Goal: Task Accomplishment & Management: Manage account settings

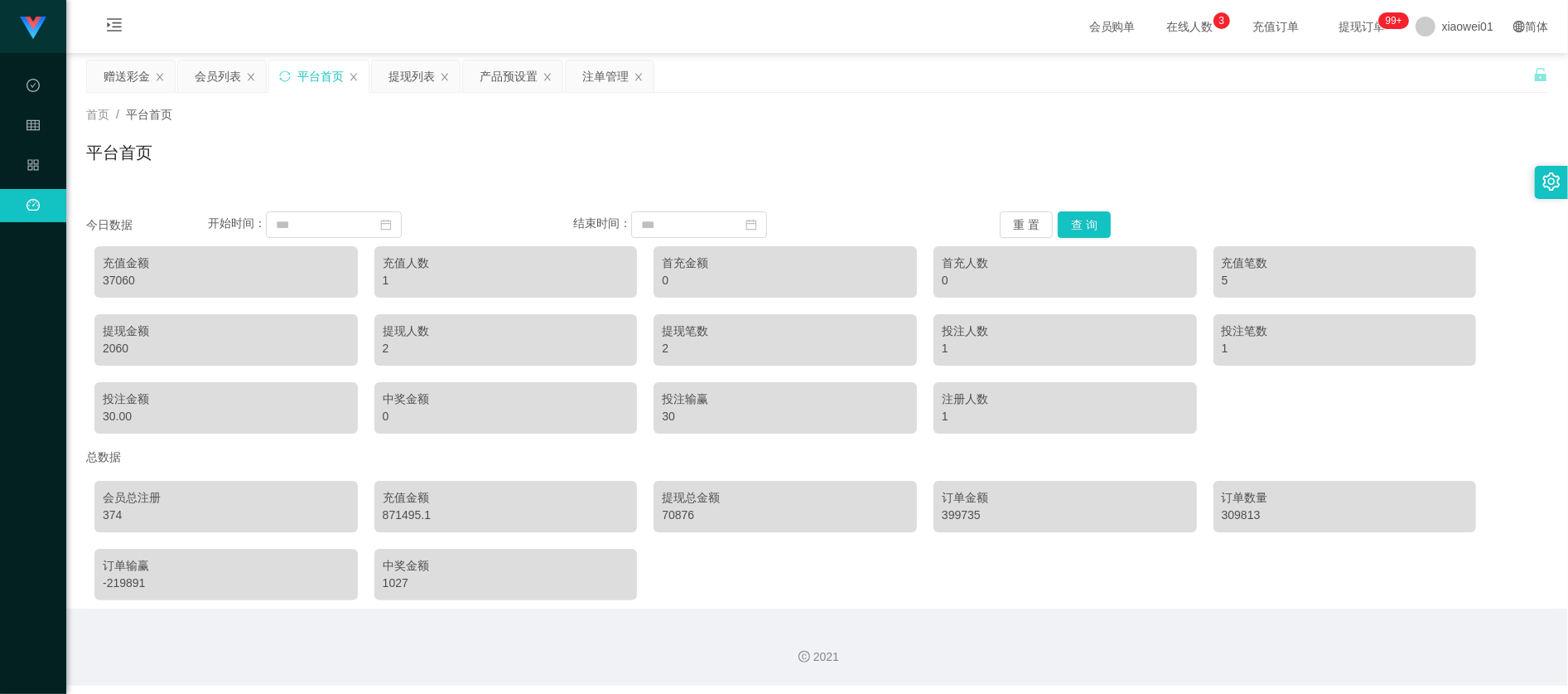
click at [317, 77] on div "平台首页" at bounding box center [320, 76] width 46 height 32
click at [111, 75] on div "赠送彩金" at bounding box center [126, 76] width 46 height 32
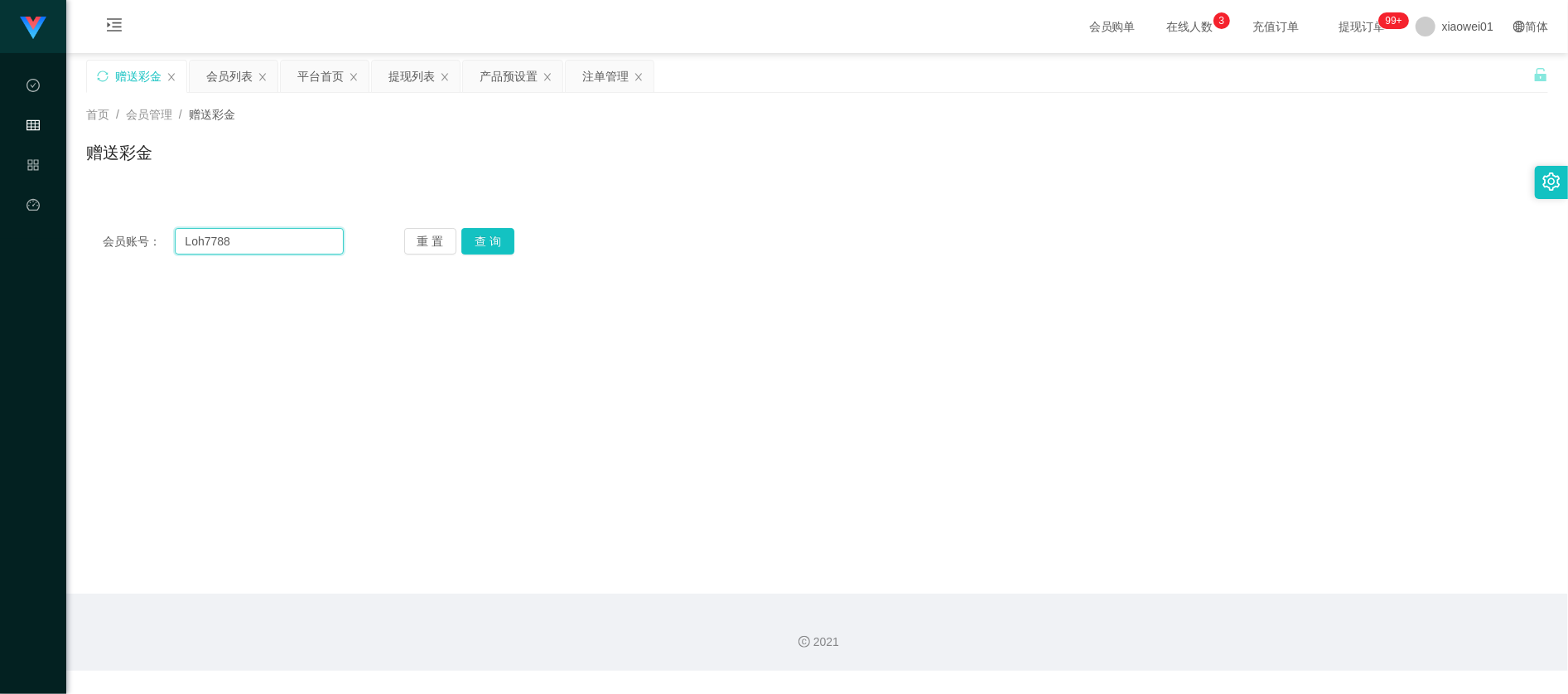
drag, startPoint x: 315, startPoint y: 249, endPoint x: -145, endPoint y: 203, distance: 462.3
click at [0, 203] on html "代理端 数据中心 会员管理 产品管理 平台首页 保存配置 重置配置 整体风格设置 主题色 导航设置 内容区域宽度 定宽 固定Header 固定侧边栏 其他设置…" at bounding box center [784, 347] width 1568 height 694
paste input "yeott"
type input "yeott"
click at [488, 243] on button "查 询" at bounding box center [488, 241] width 53 height 27
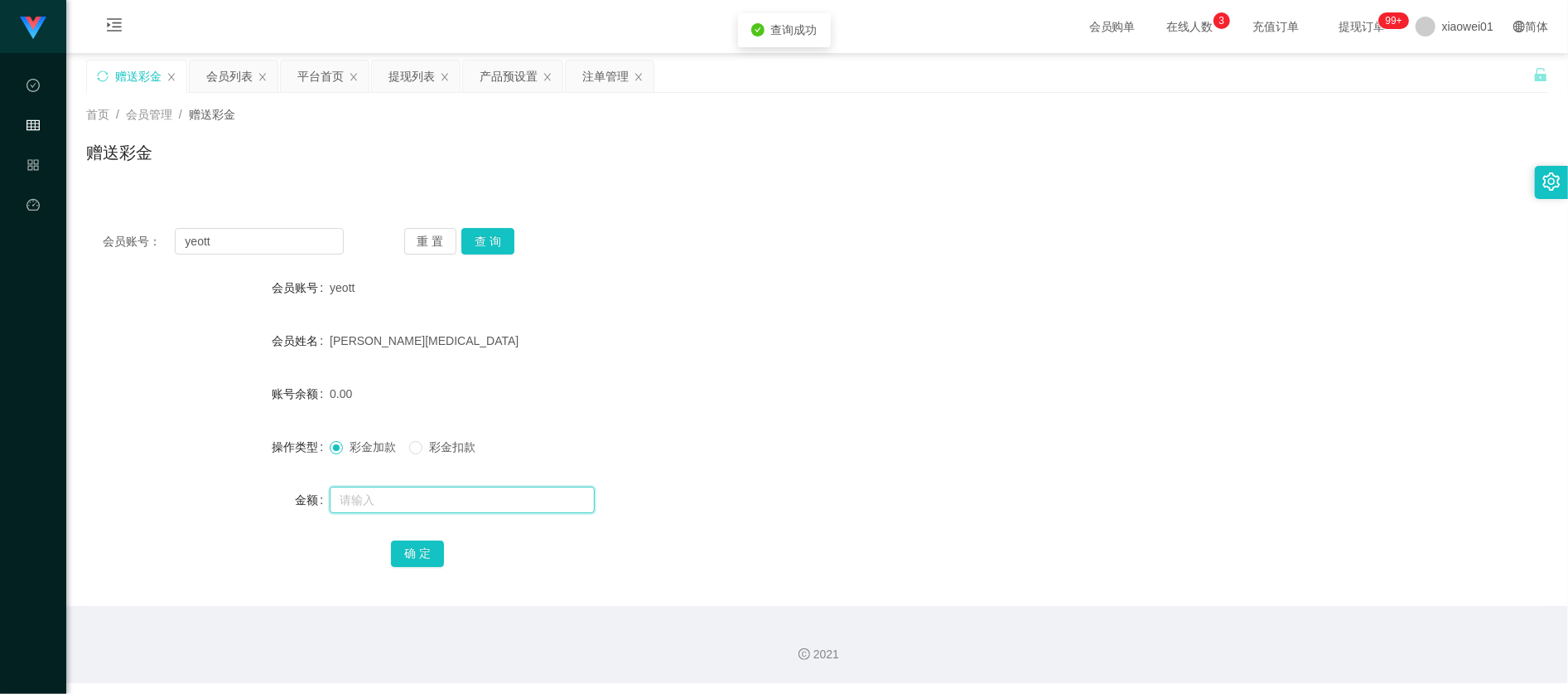
click at [422, 500] on input "text" at bounding box center [461, 499] width 265 height 27
type input "100"
click at [404, 555] on button "确 定" at bounding box center [417, 553] width 53 height 27
click at [753, 378] on div "100.00" at bounding box center [755, 394] width 853 height 33
click at [499, 65] on div "产品预设置" at bounding box center [508, 76] width 58 height 32
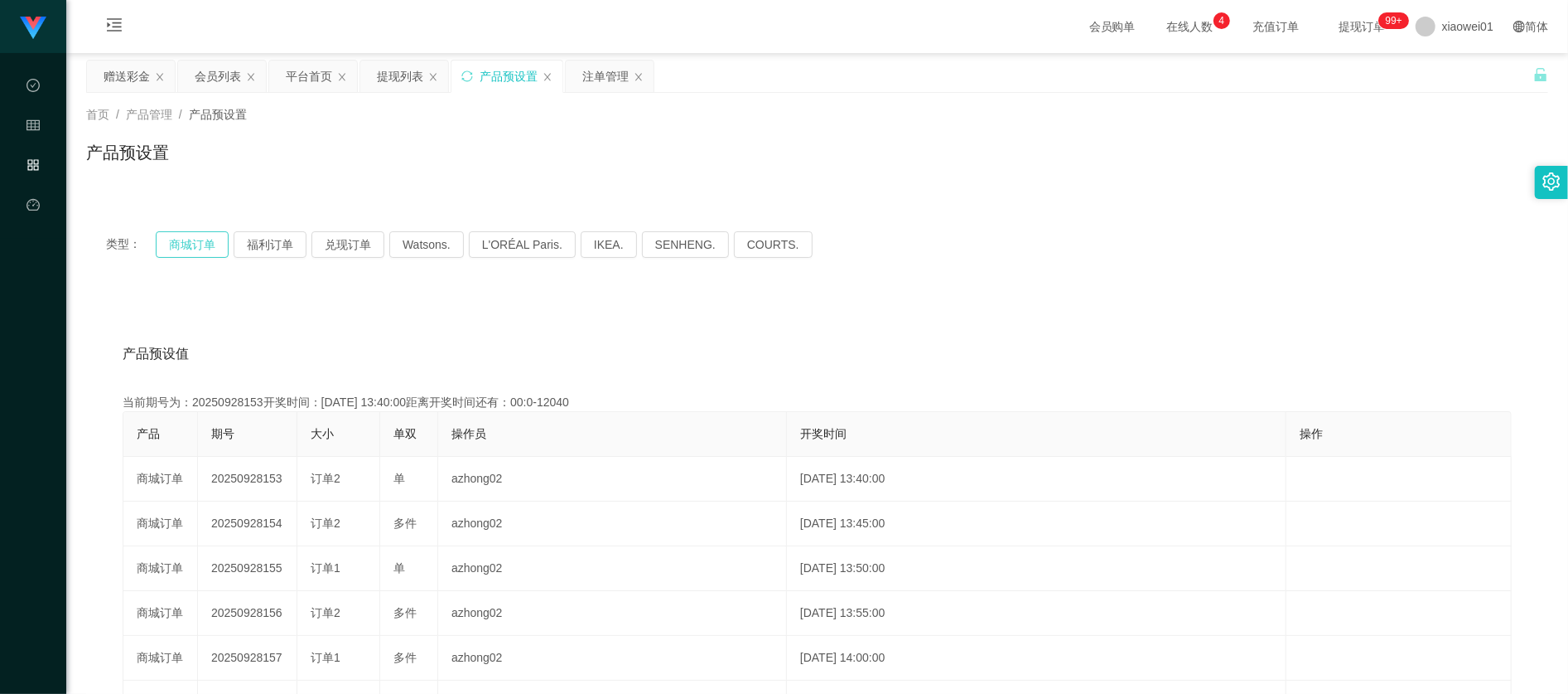
click at [196, 240] on button "商城订单" at bounding box center [192, 244] width 73 height 27
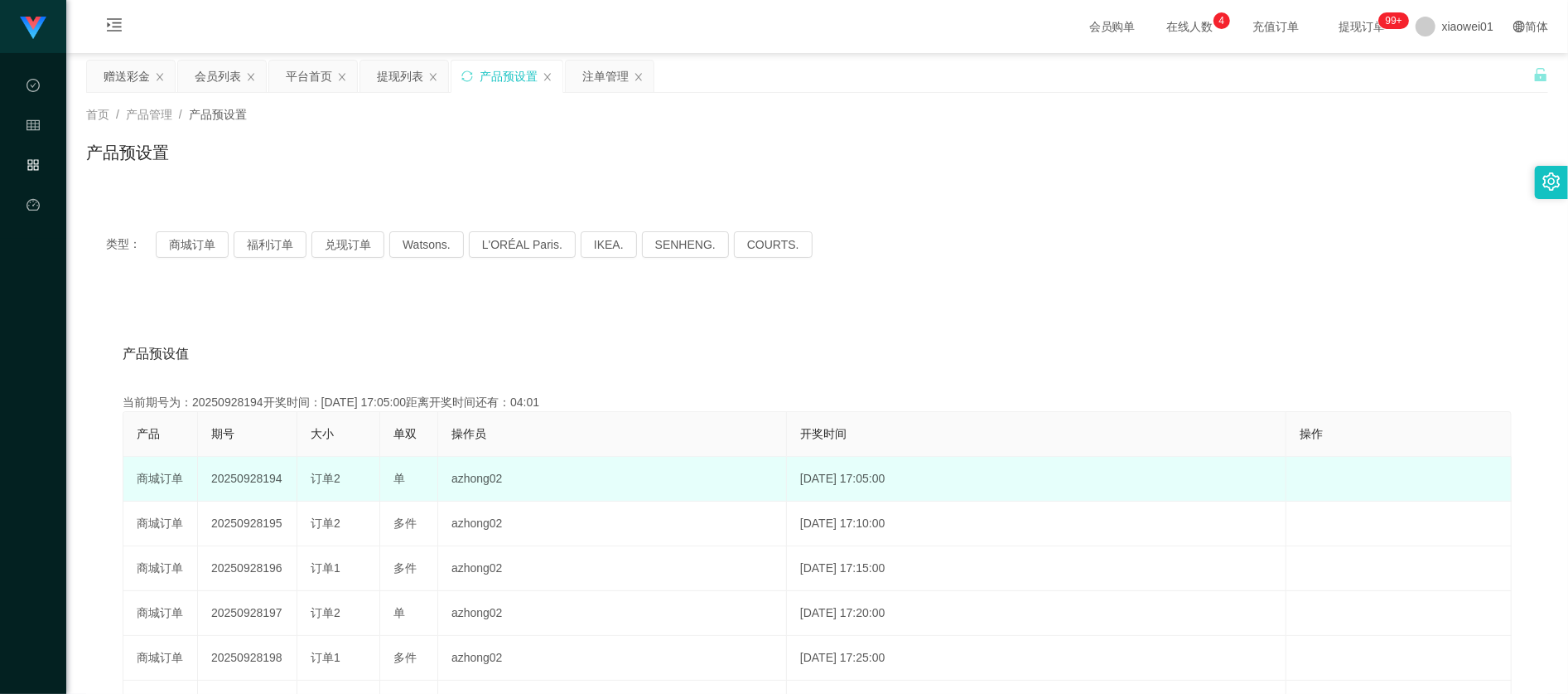
click at [229, 469] on td "20250928194" at bounding box center [247, 478] width 99 height 44
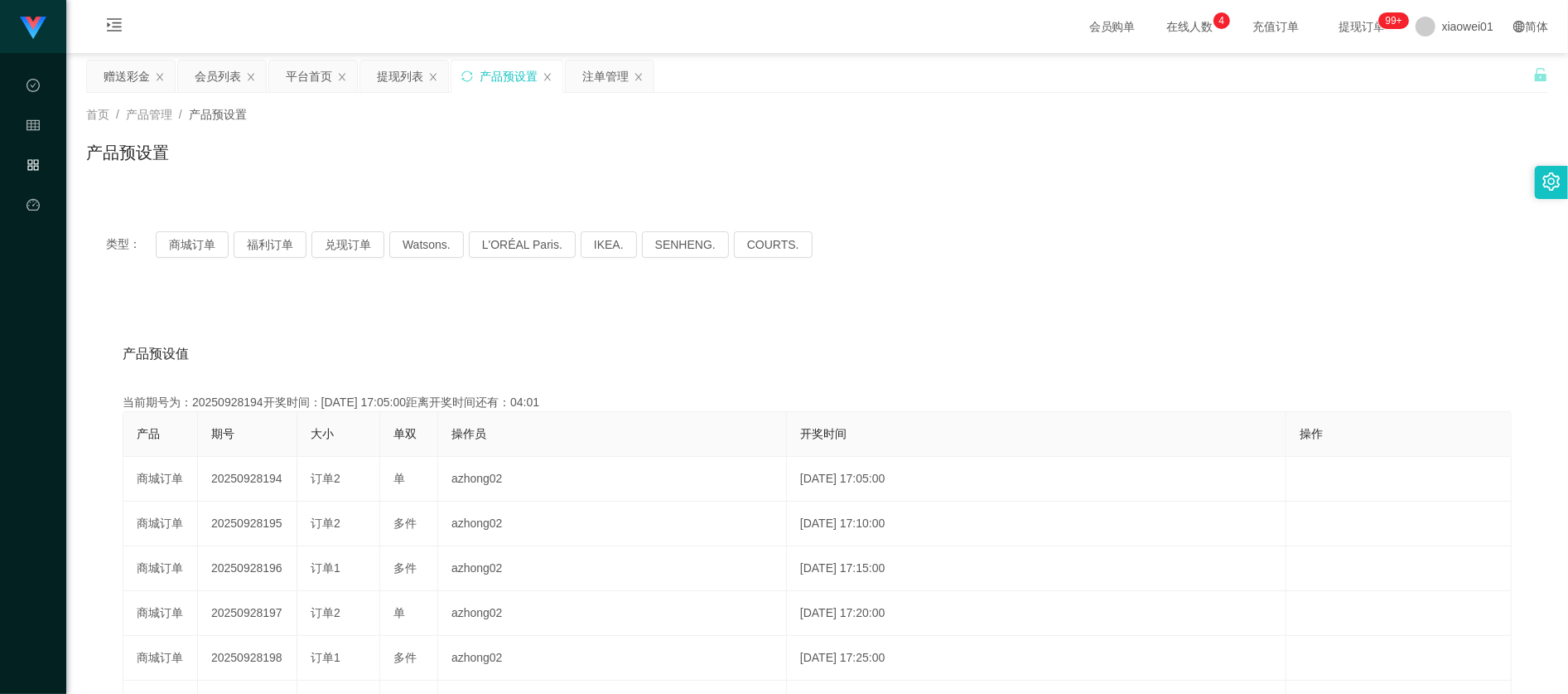
copy td "20250928194"
click at [199, 249] on button "商城订单" at bounding box center [192, 244] width 73 height 27
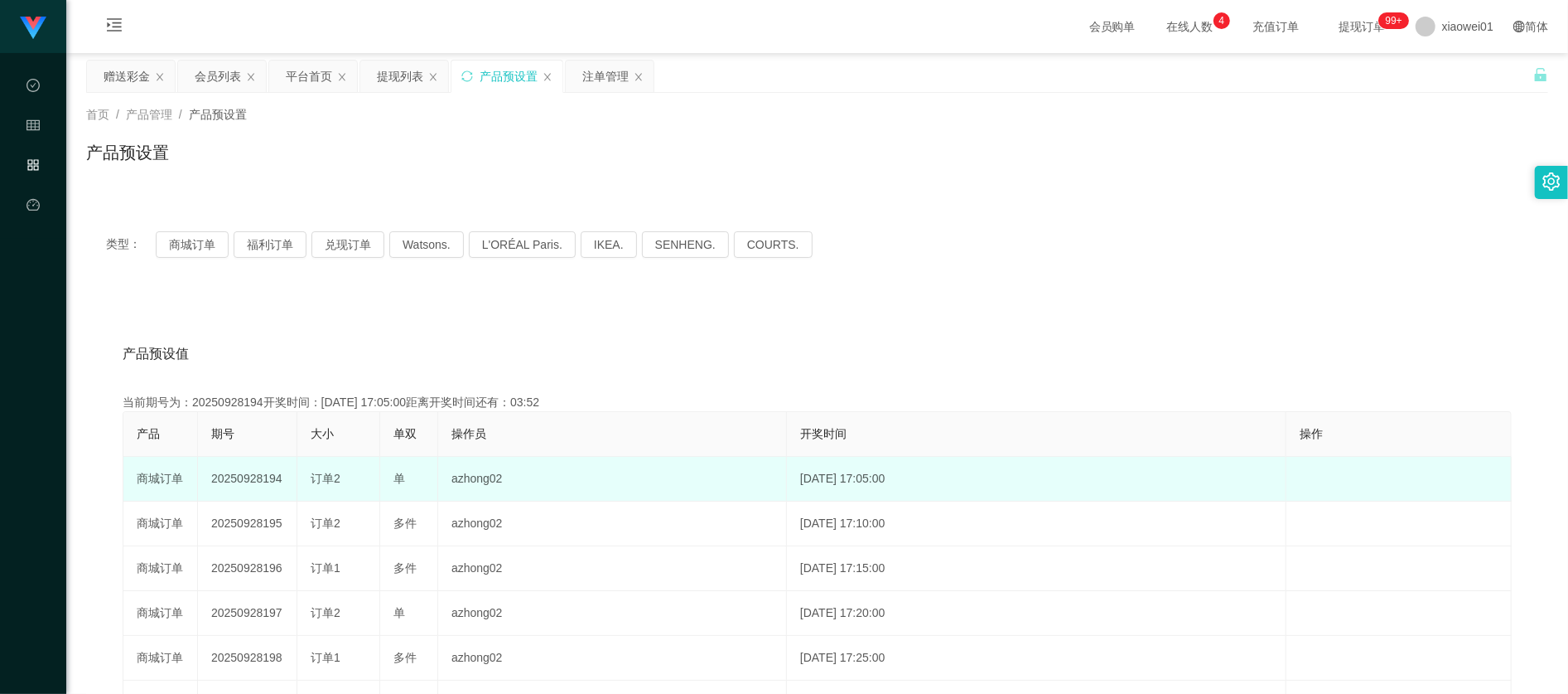
click at [239, 482] on td "20250928194" at bounding box center [247, 478] width 99 height 44
click at [249, 479] on td "20250928194" at bounding box center [247, 478] width 99 height 44
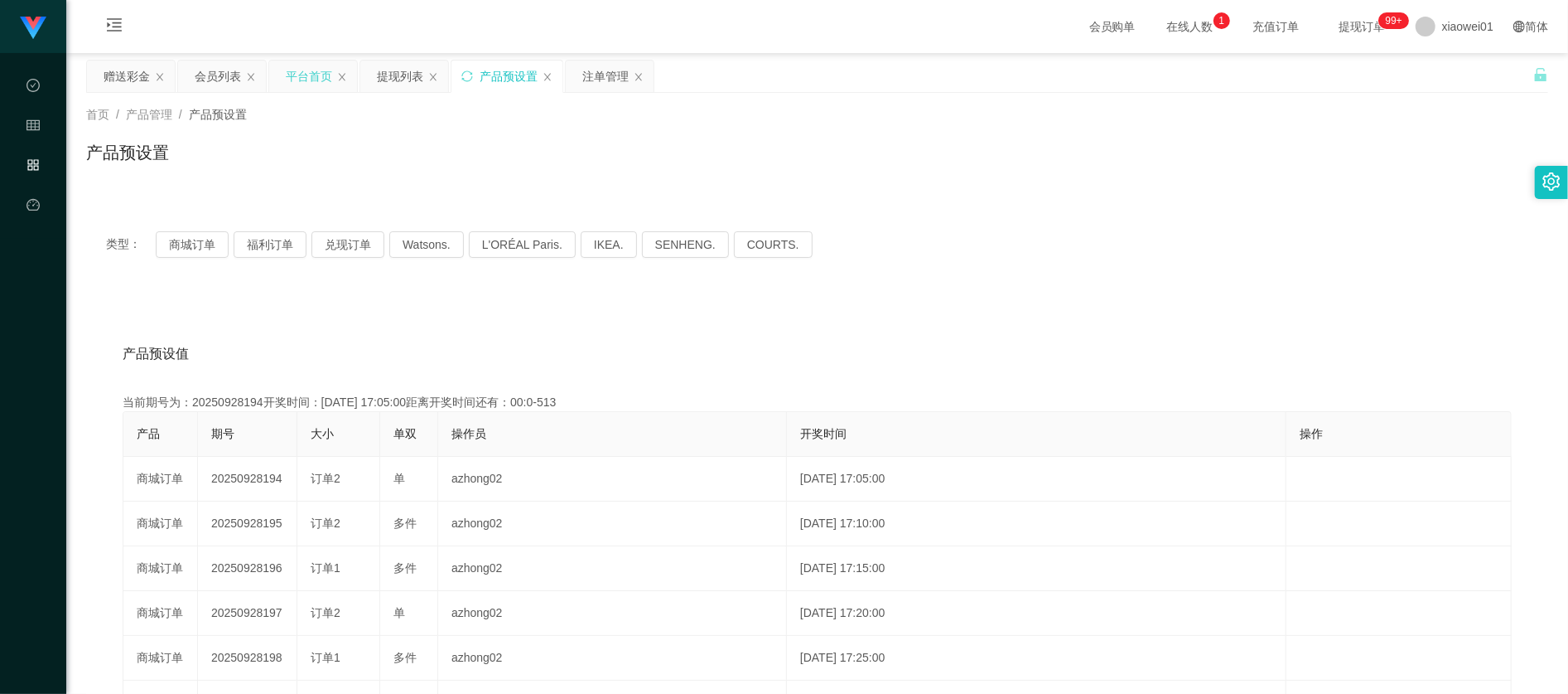
click at [285, 75] on div "平台首页" at bounding box center [313, 76] width 88 height 32
click at [296, 81] on div "平台首页" at bounding box center [308, 76] width 46 height 32
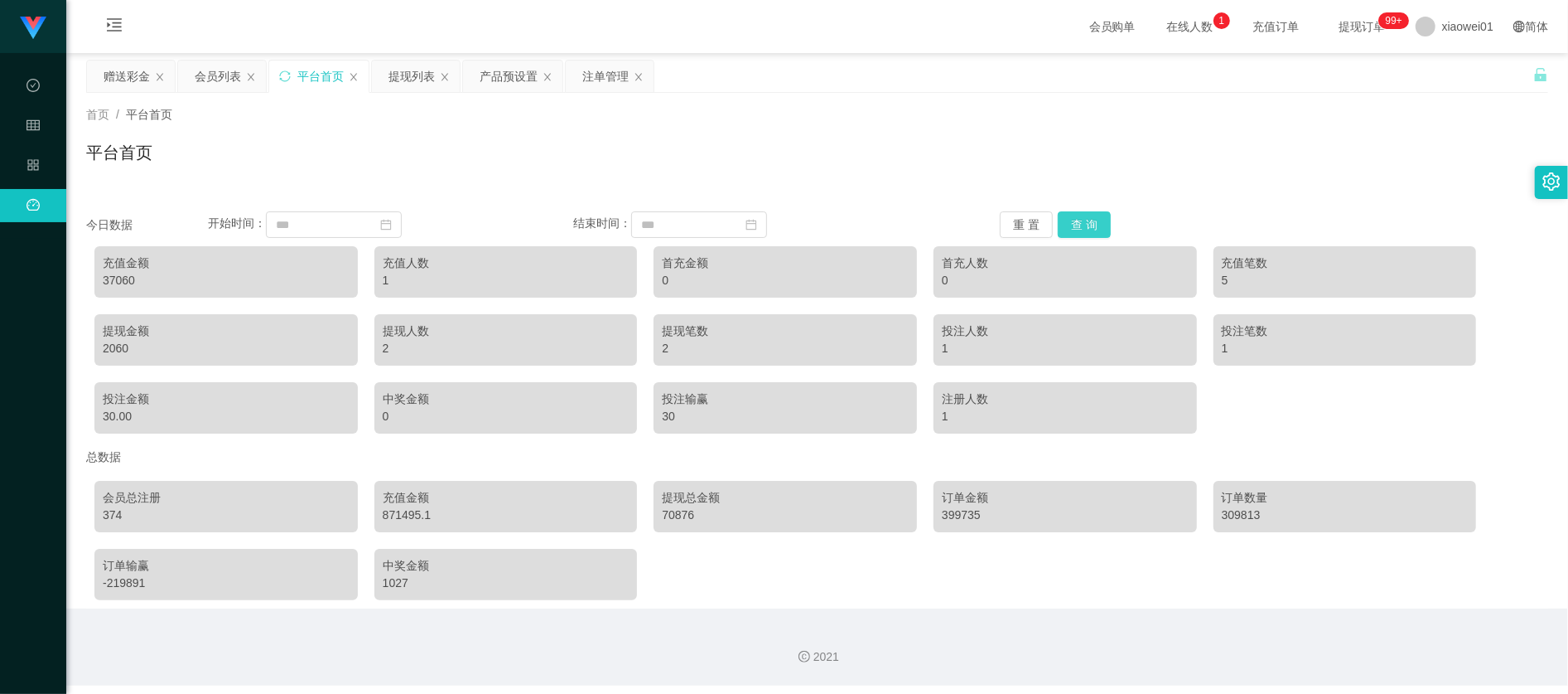
click at [1057, 219] on button "查 询" at bounding box center [1084, 224] width 53 height 27
click at [422, 83] on div "提现列表" at bounding box center [411, 76] width 46 height 32
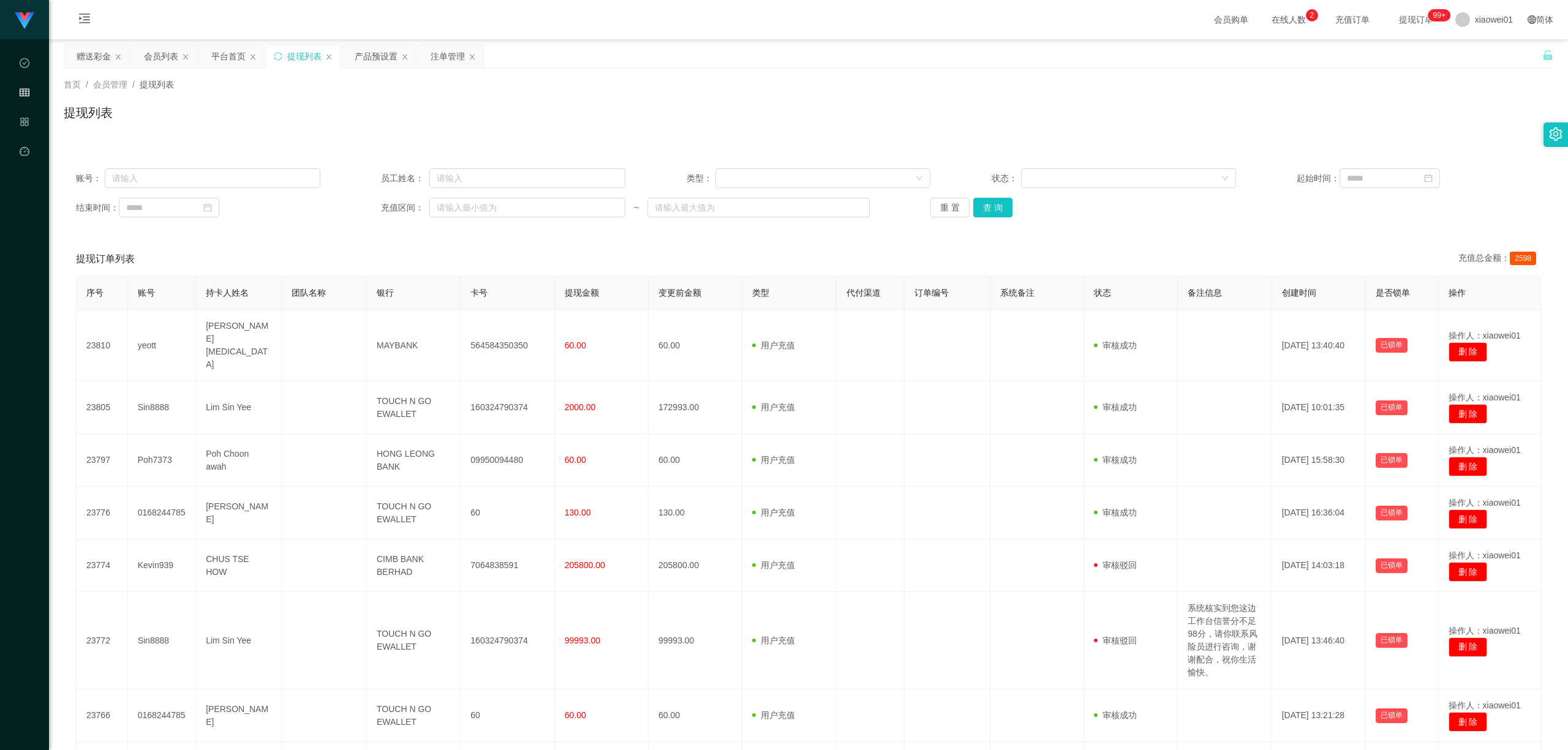
click at [1001, 226] on div "账号： 员工姓名： 类型： 状态： 起始时间： 结束时间： 充值区间： ~ 重 置 查 询" at bounding box center [808, 193] width 1489 height 73
click at [1007, 213] on button "查 询" at bounding box center [993, 207] width 39 height 20
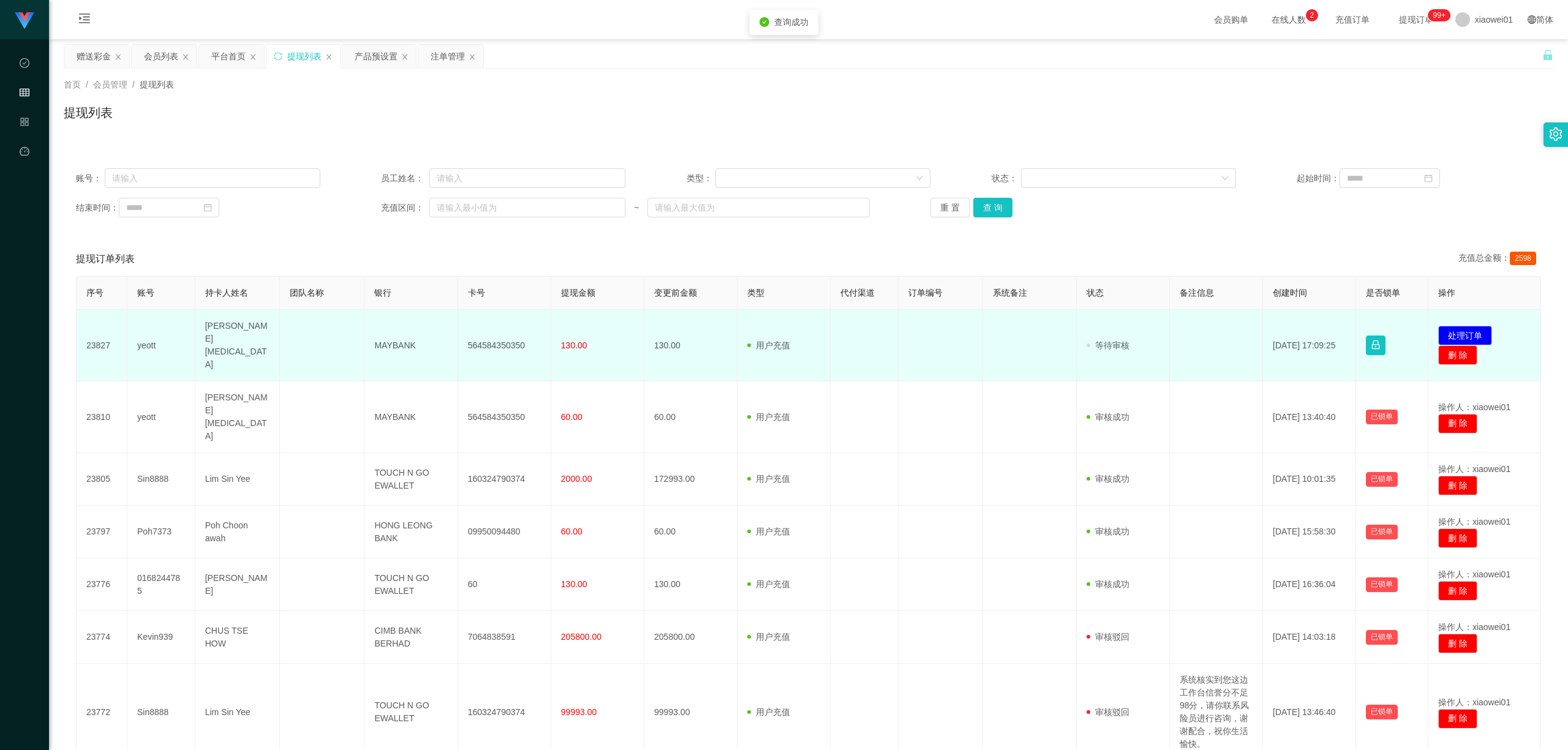
click at [458, 329] on td "564584350350" at bounding box center [505, 346] width 93 height 71
click at [461, 329] on td "564584350350" at bounding box center [505, 346] width 93 height 71
copy td "564584350350"
click at [1159, 326] on button "处理订单" at bounding box center [1465, 335] width 54 height 20
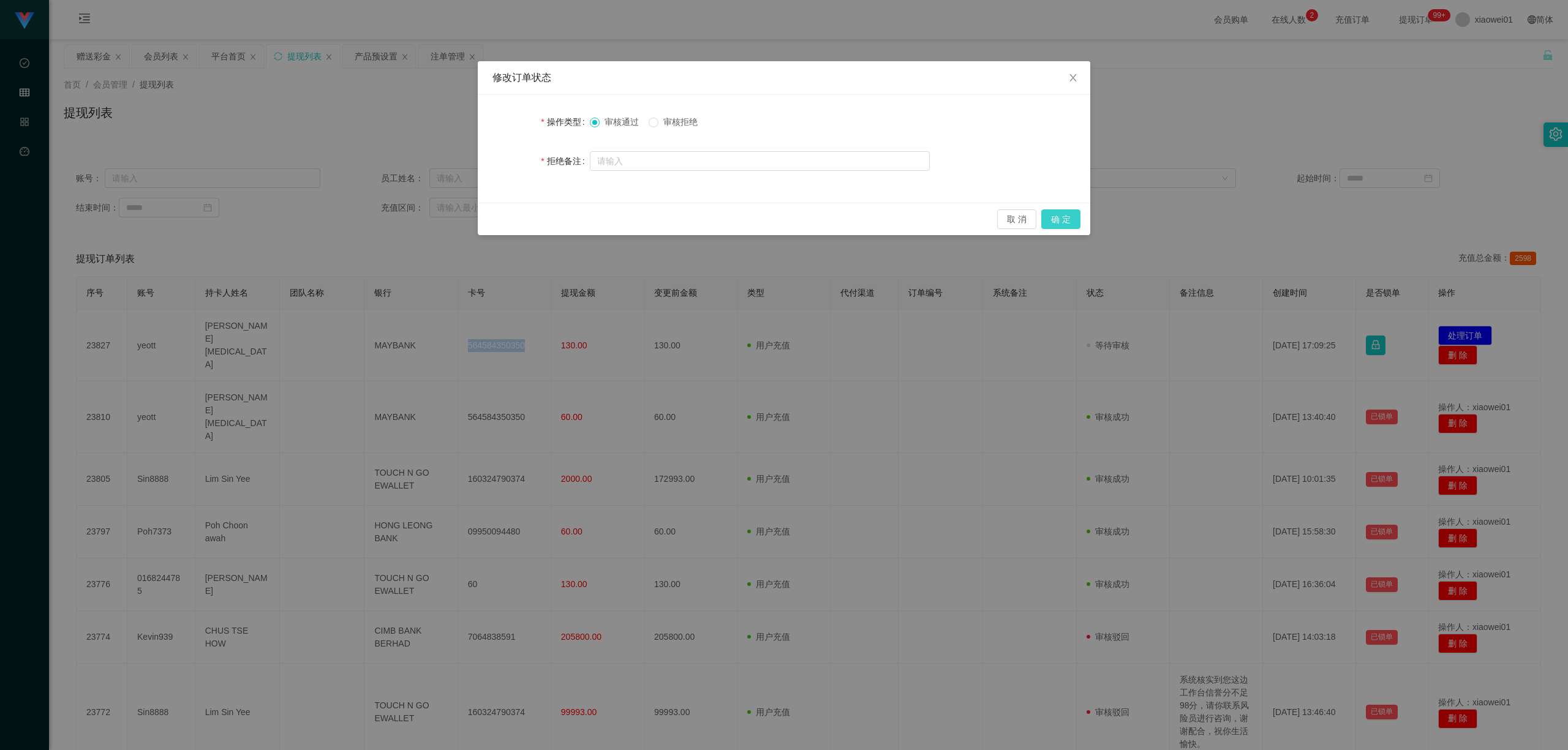
click at [1059, 215] on button "确 定" at bounding box center [1061, 219] width 39 height 20
